Goal: Task Accomplishment & Management: Manage account settings

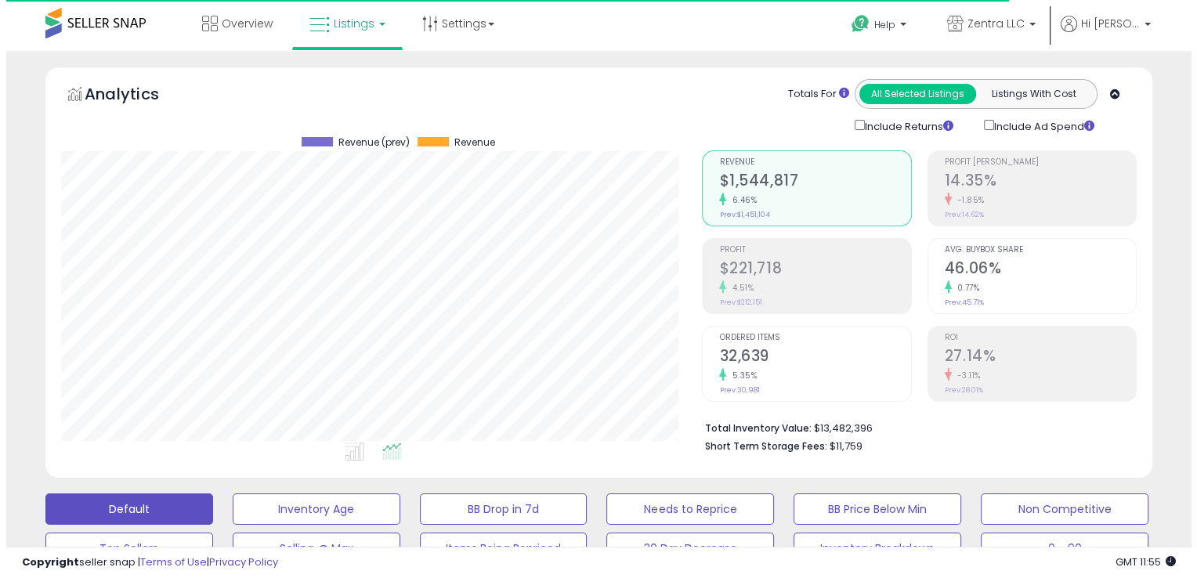
scroll to position [320, 641]
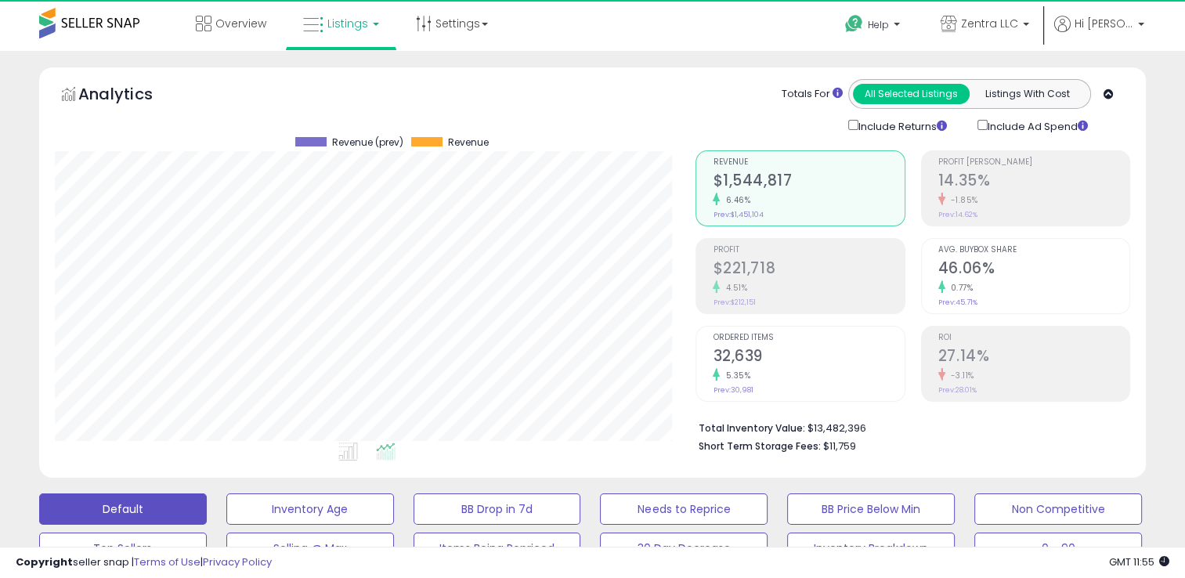
click at [996, 195] on div "-1.85%" at bounding box center [1033, 200] width 191 height 15
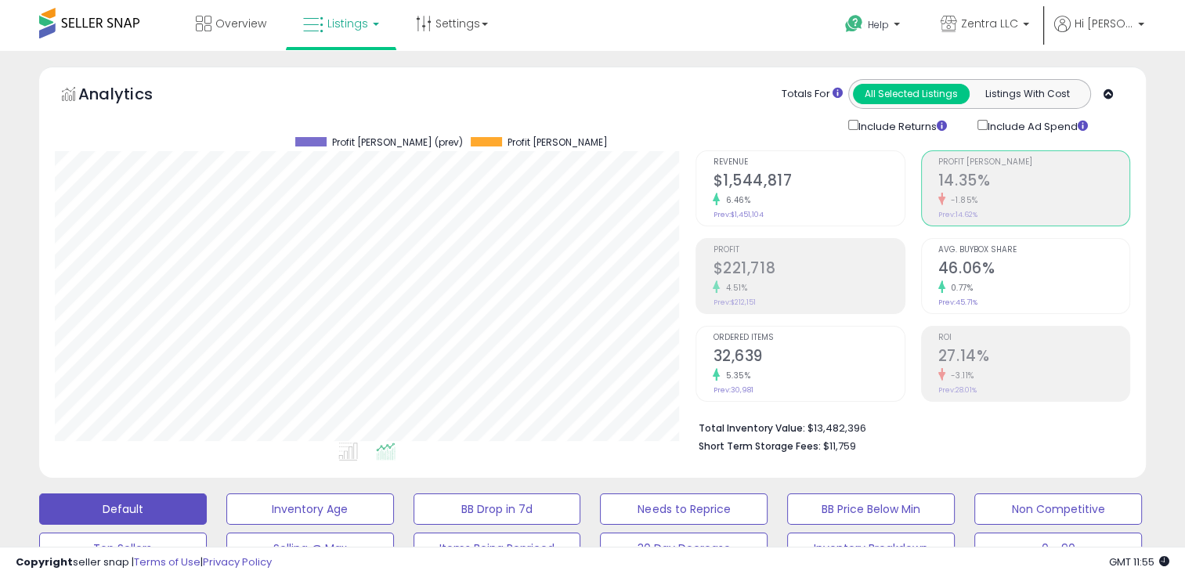
scroll to position [782944, 782625]
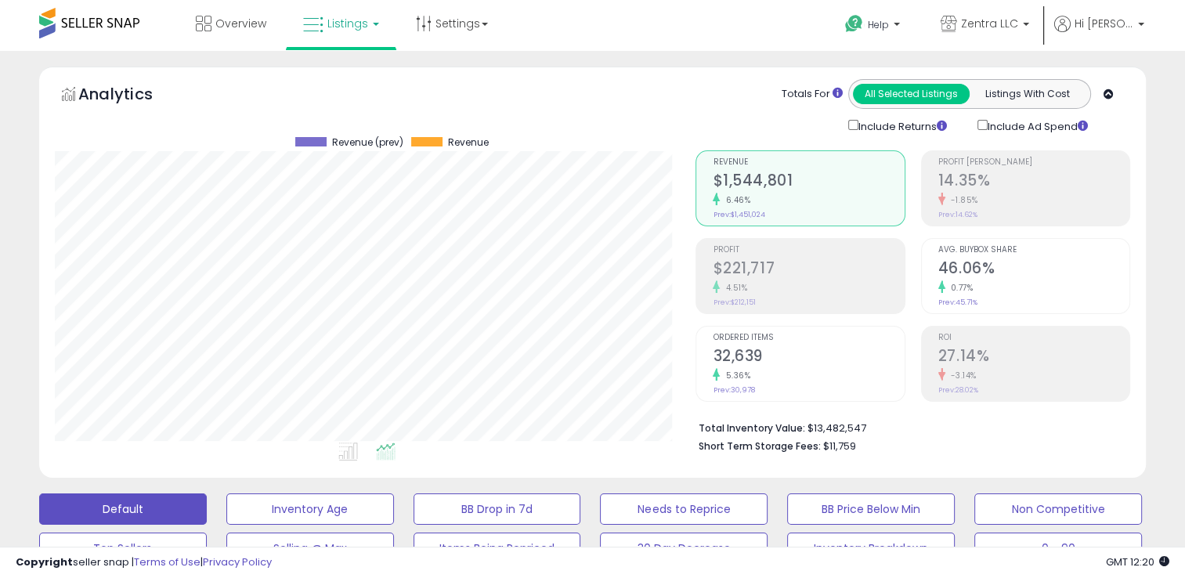
scroll to position [320, 641]
